Goal: Communication & Community: Connect with others

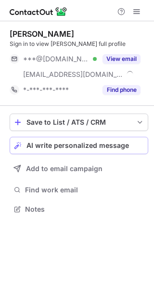
scroll to position [202, 154]
click at [112, 149] on span "AI write personalized message" at bounding box center [78, 145] width 103 height 8
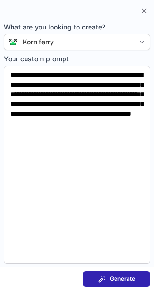
click at [107, 283] on button "Generate" at bounding box center [117, 278] width 68 height 15
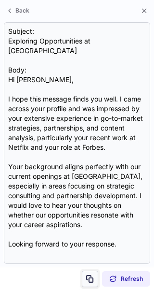
click at [94, 277] on button at bounding box center [90, 278] width 16 height 16
click at [91, 282] on span at bounding box center [90, 279] width 8 height 8
